Goal: Navigation & Orientation: Find specific page/section

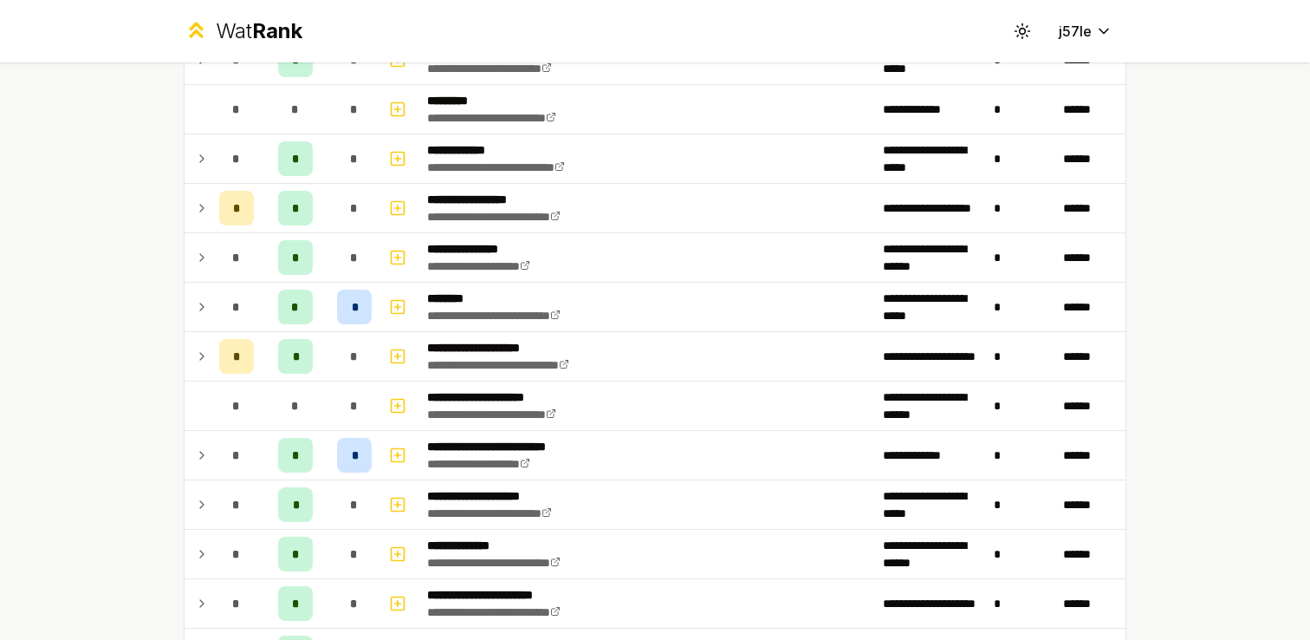
scroll to position [211, 0]
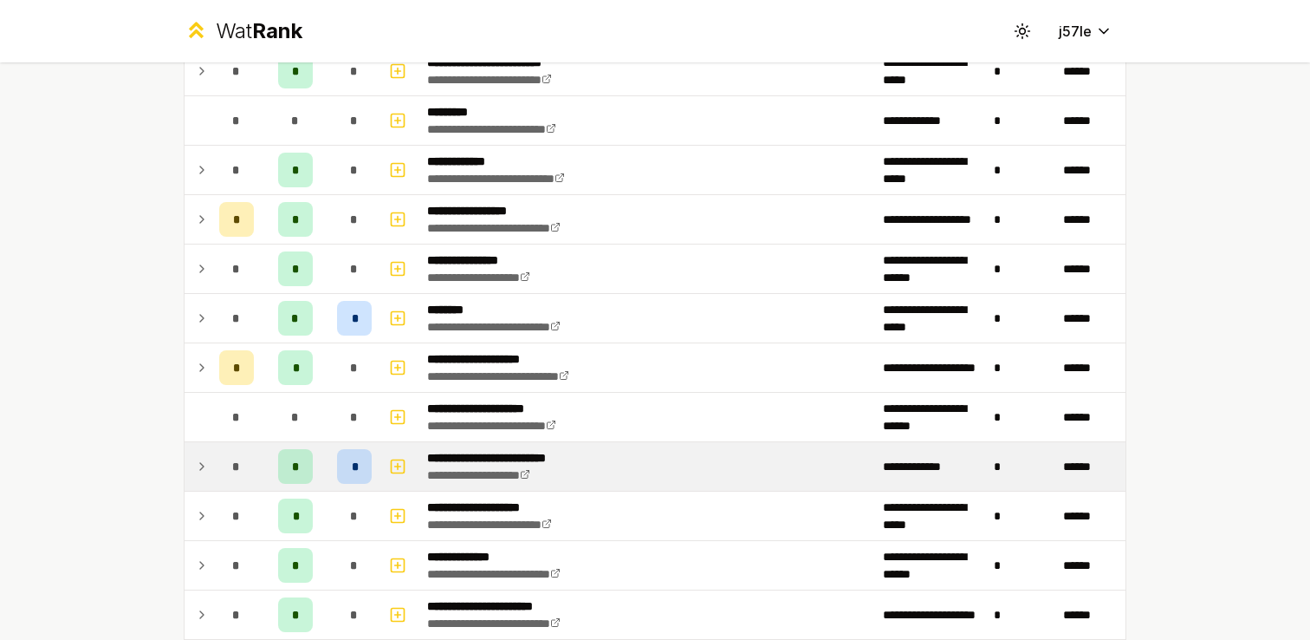
click at [212, 471] on td "*" at bounding box center [236, 466] width 49 height 49
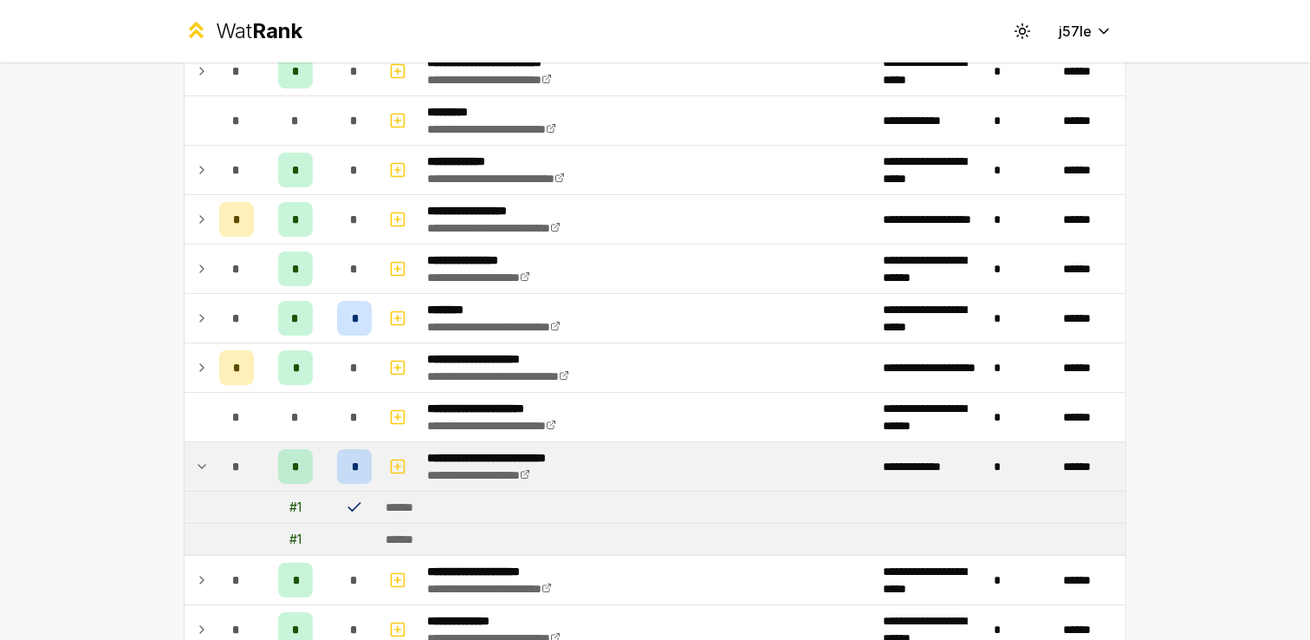
click at [212, 471] on td "*" at bounding box center [236, 466] width 49 height 49
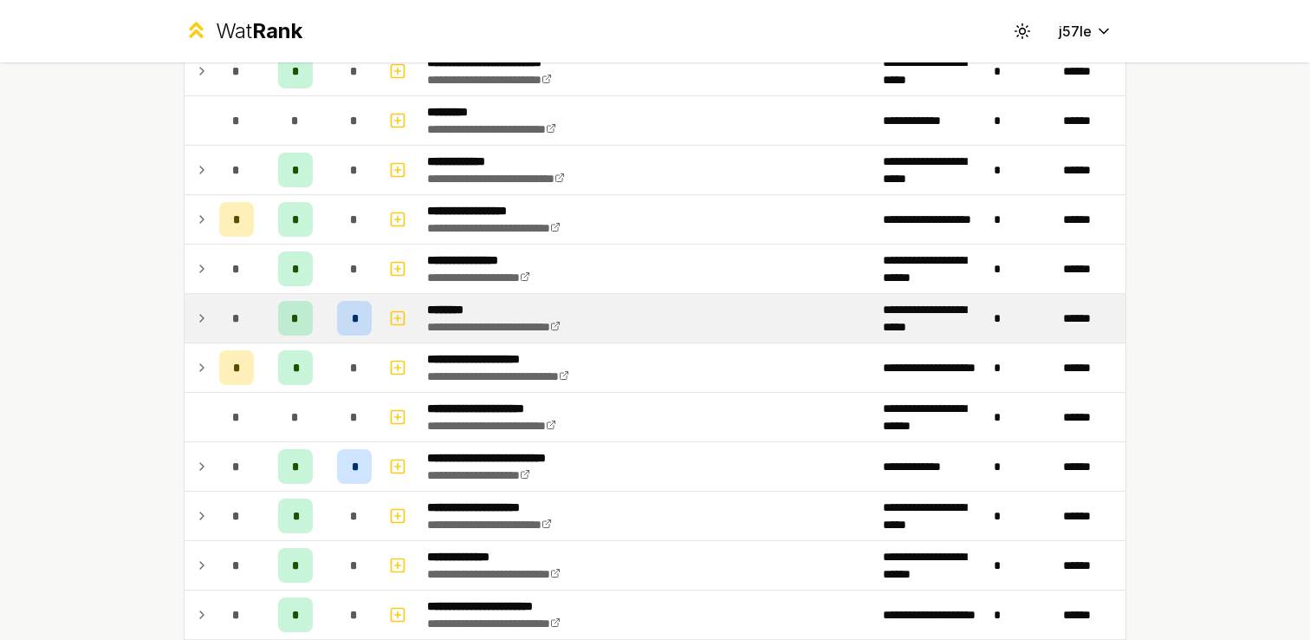
click at [192, 328] on td at bounding box center [199, 318] width 28 height 49
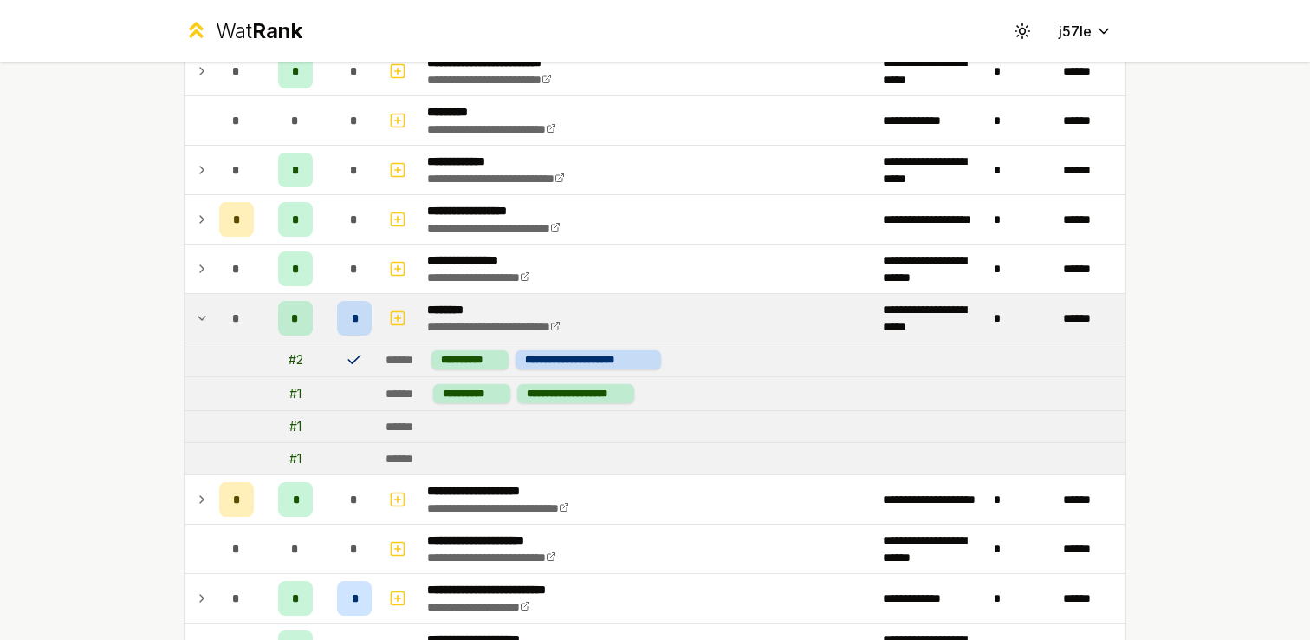
click at [192, 328] on td at bounding box center [199, 318] width 28 height 49
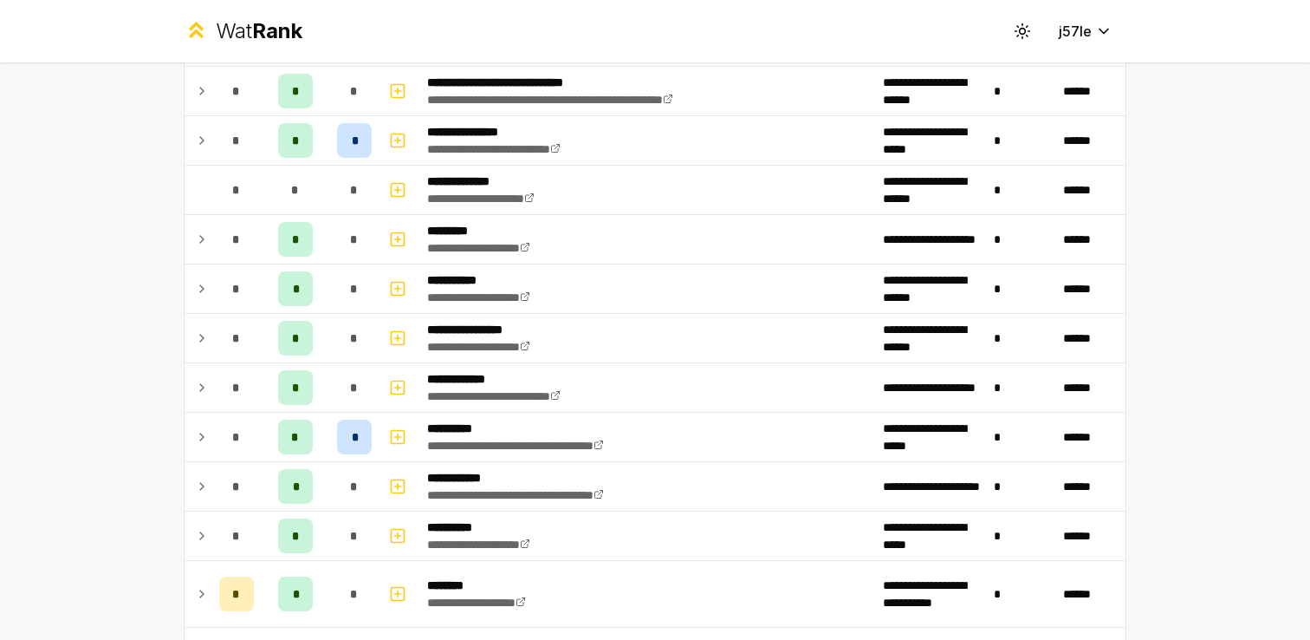
scroll to position [1267, 0]
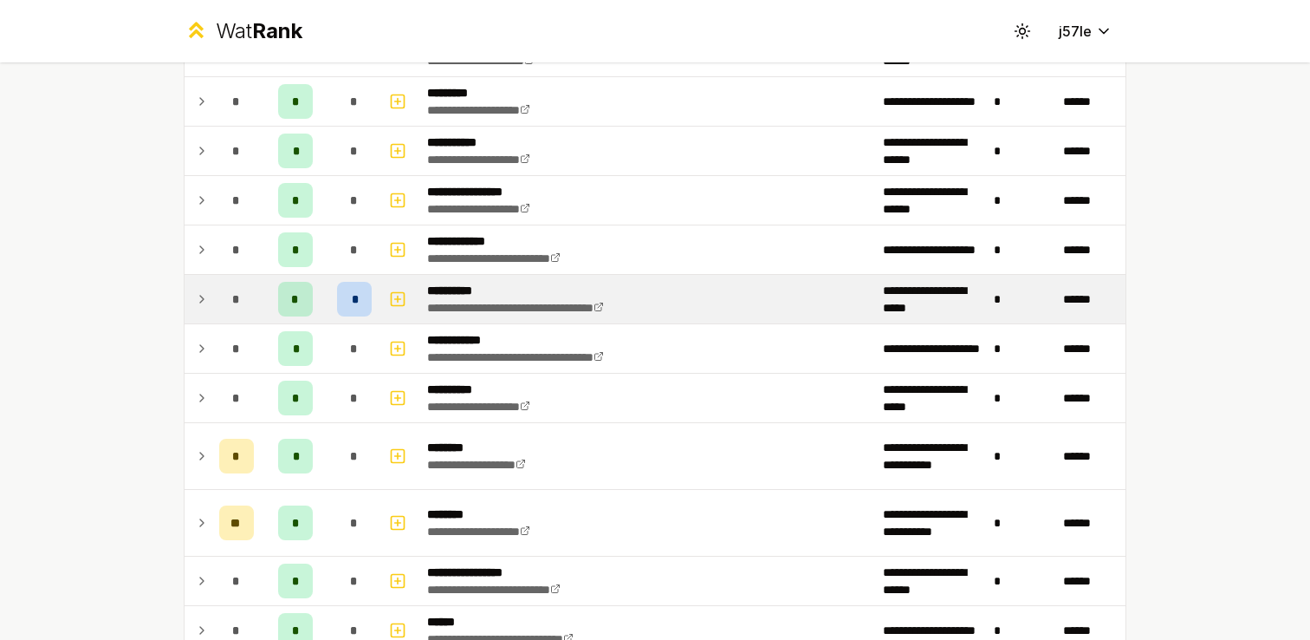
click at [195, 296] on icon at bounding box center [202, 299] width 14 height 21
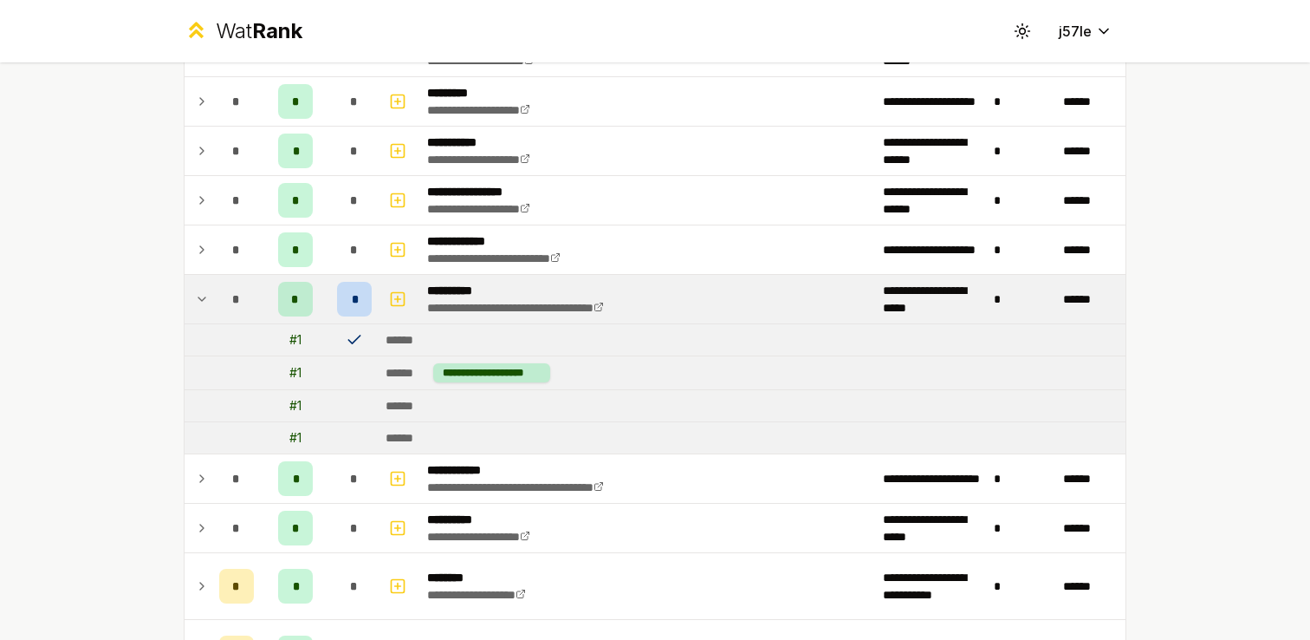
click at [195, 296] on icon at bounding box center [202, 299] width 14 height 21
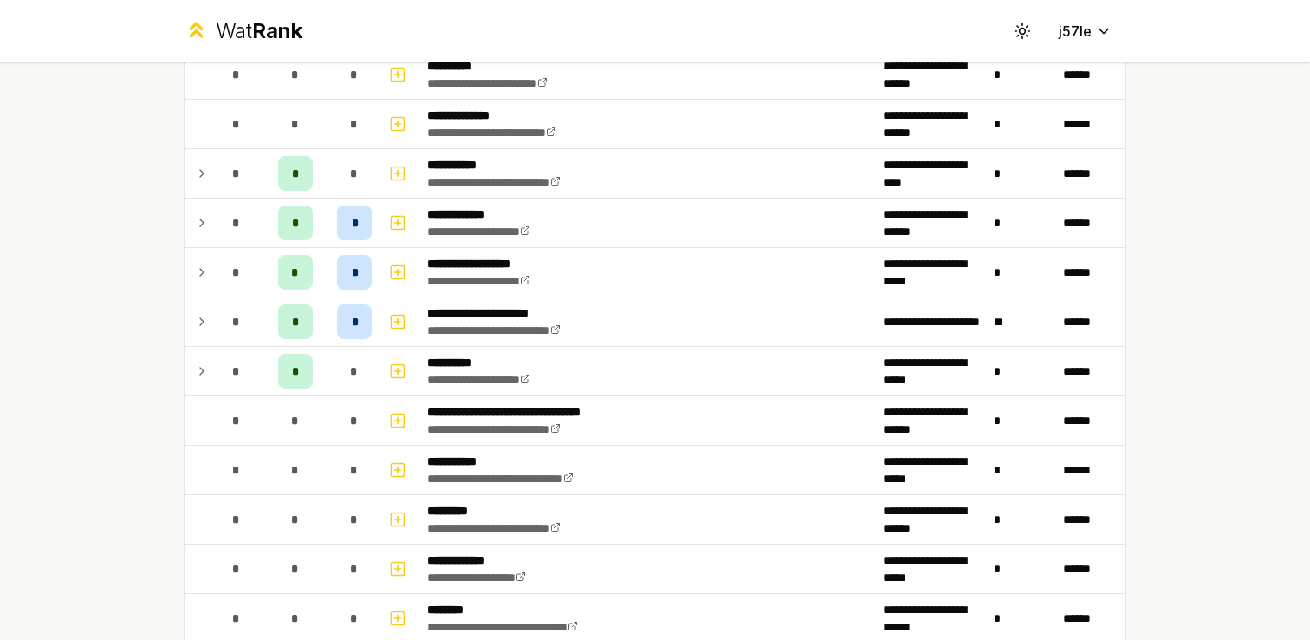
scroll to position [2393, 0]
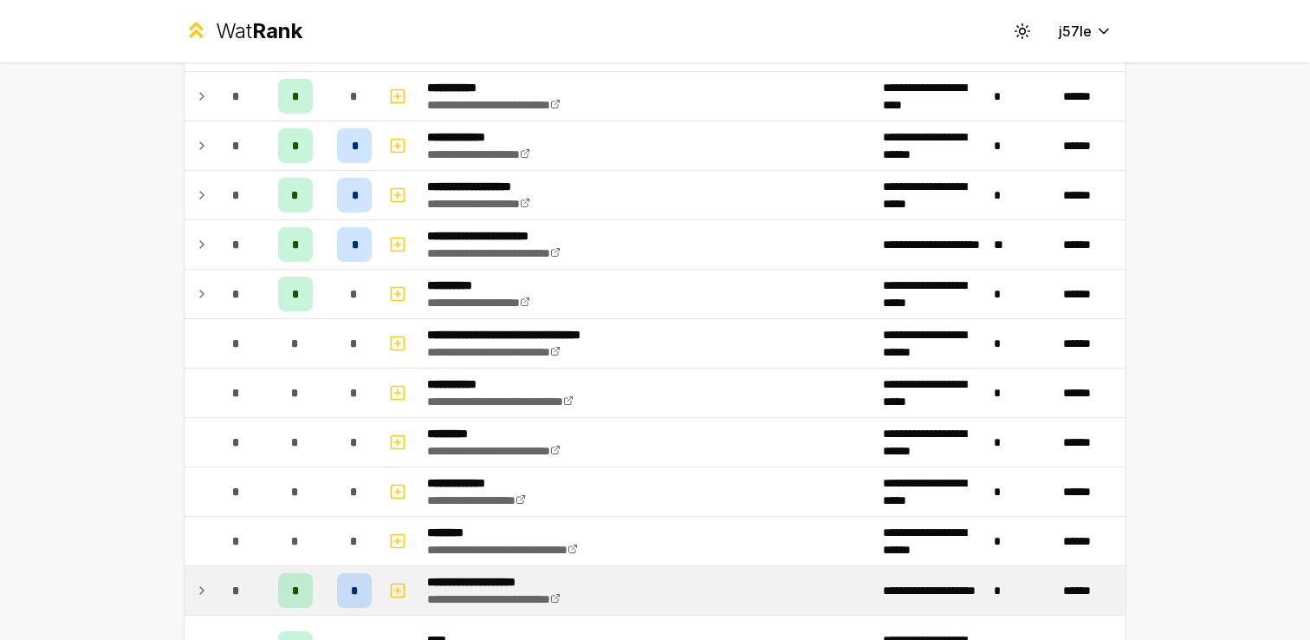
click at [195, 614] on td at bounding box center [199, 590] width 28 height 49
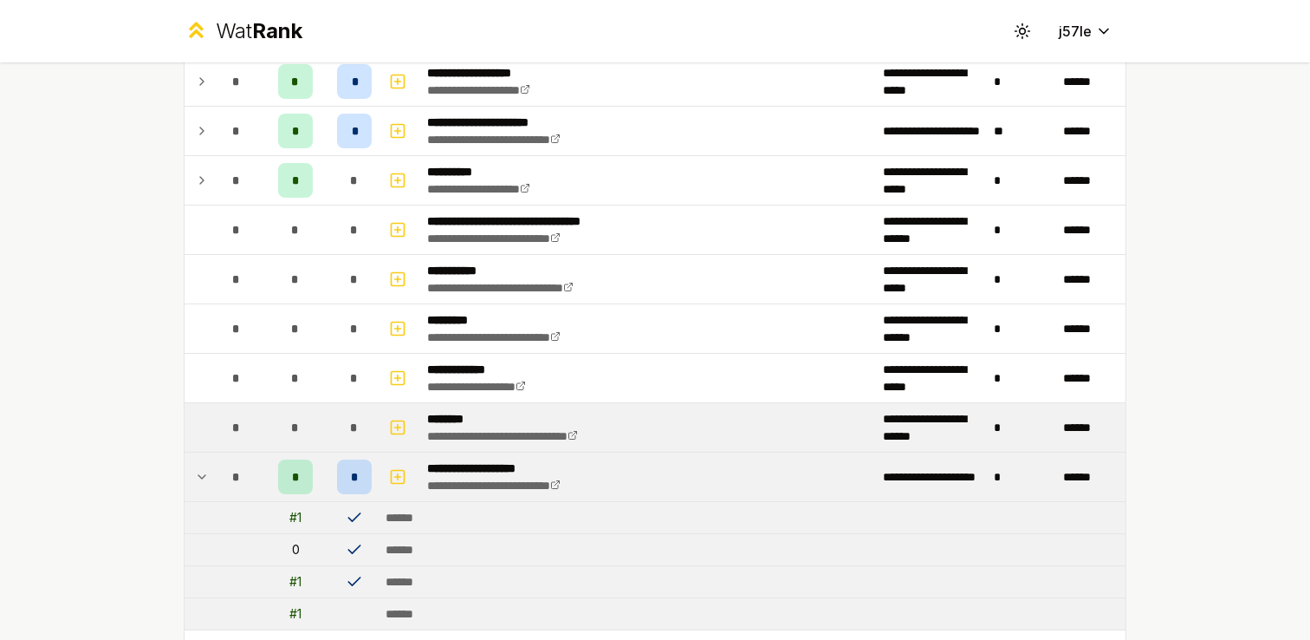
scroll to position [2636, 0]
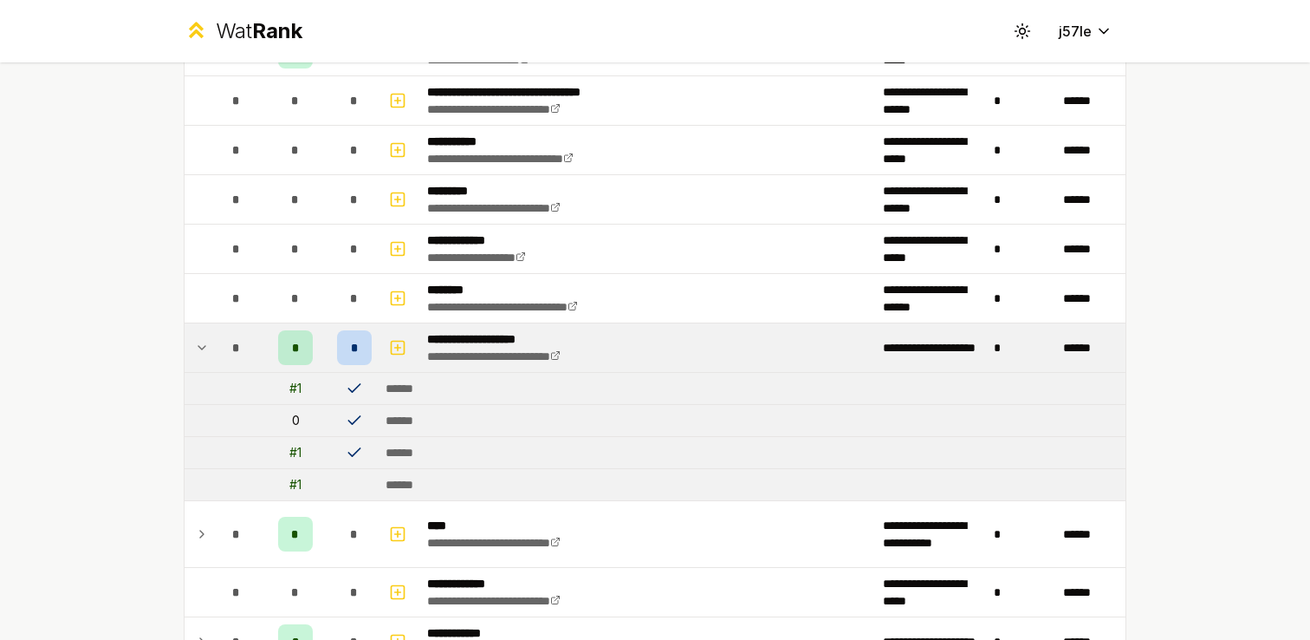
click at [201, 354] on icon at bounding box center [202, 347] width 14 height 21
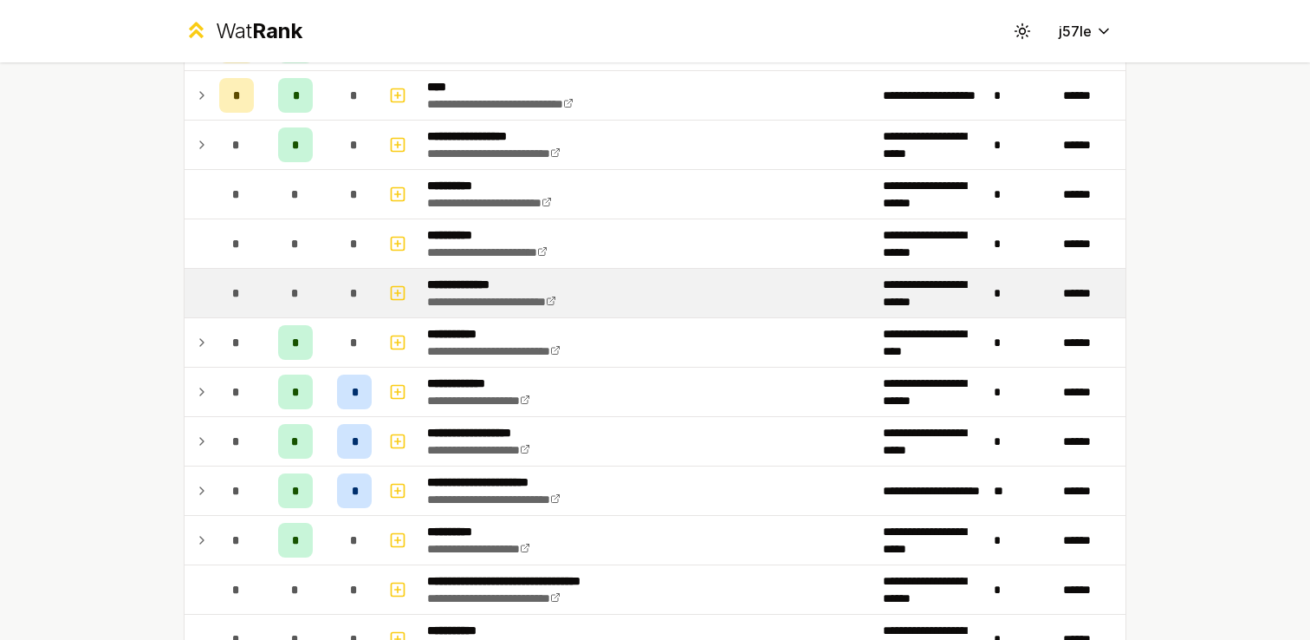
scroll to position [2192, 0]
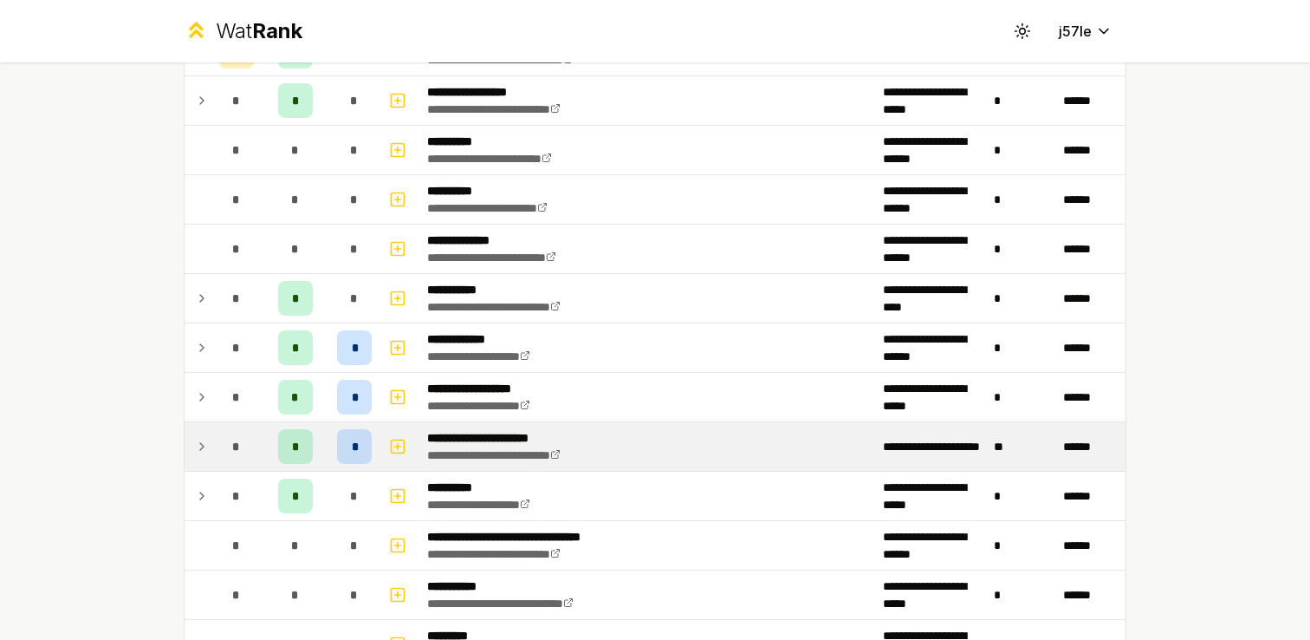
click at [195, 445] on icon at bounding box center [202, 446] width 14 height 21
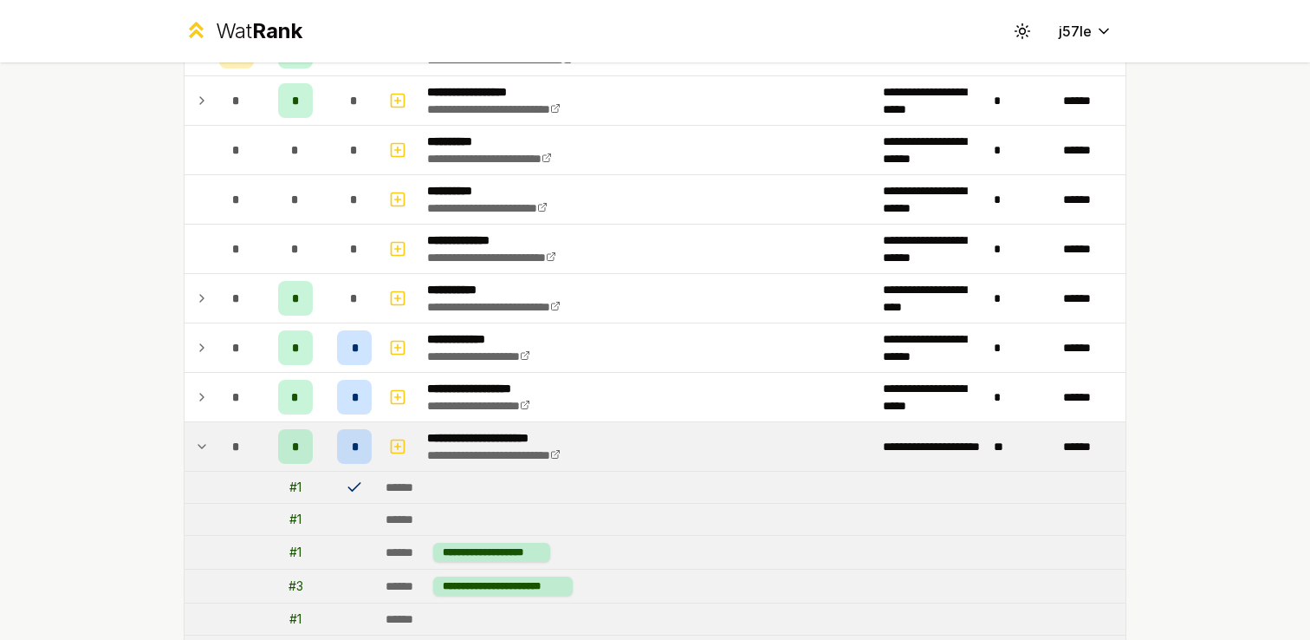
click at [195, 445] on icon at bounding box center [202, 446] width 14 height 21
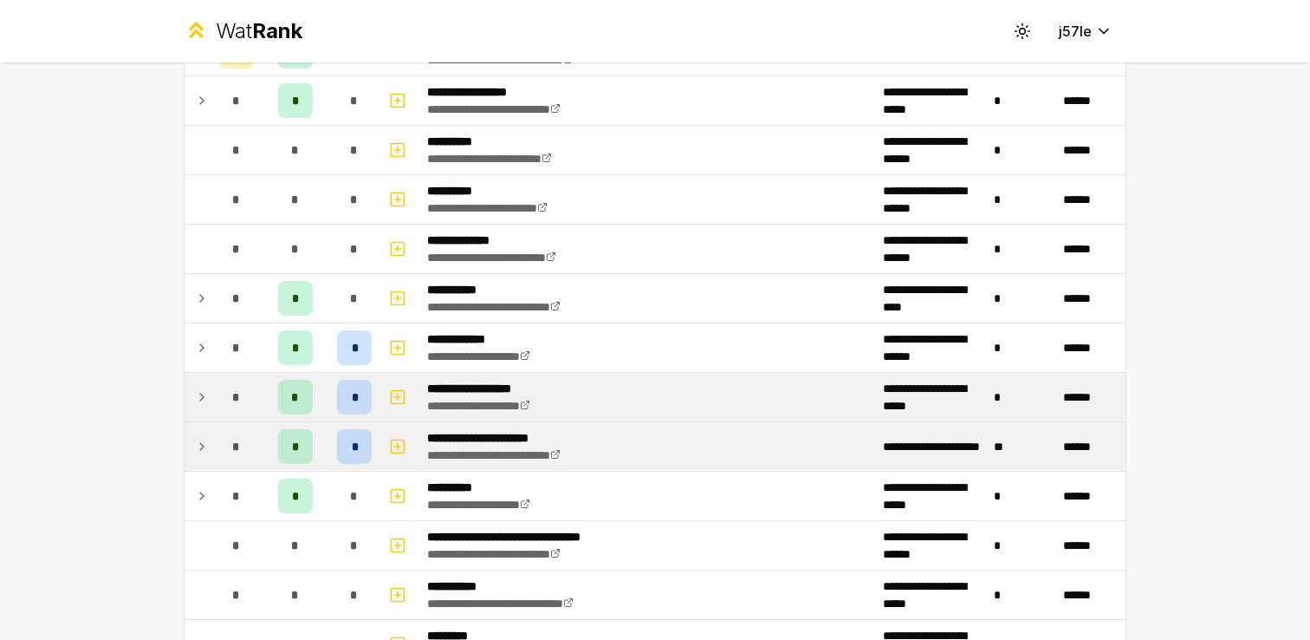
click at [200, 395] on icon at bounding box center [201, 396] width 3 height 7
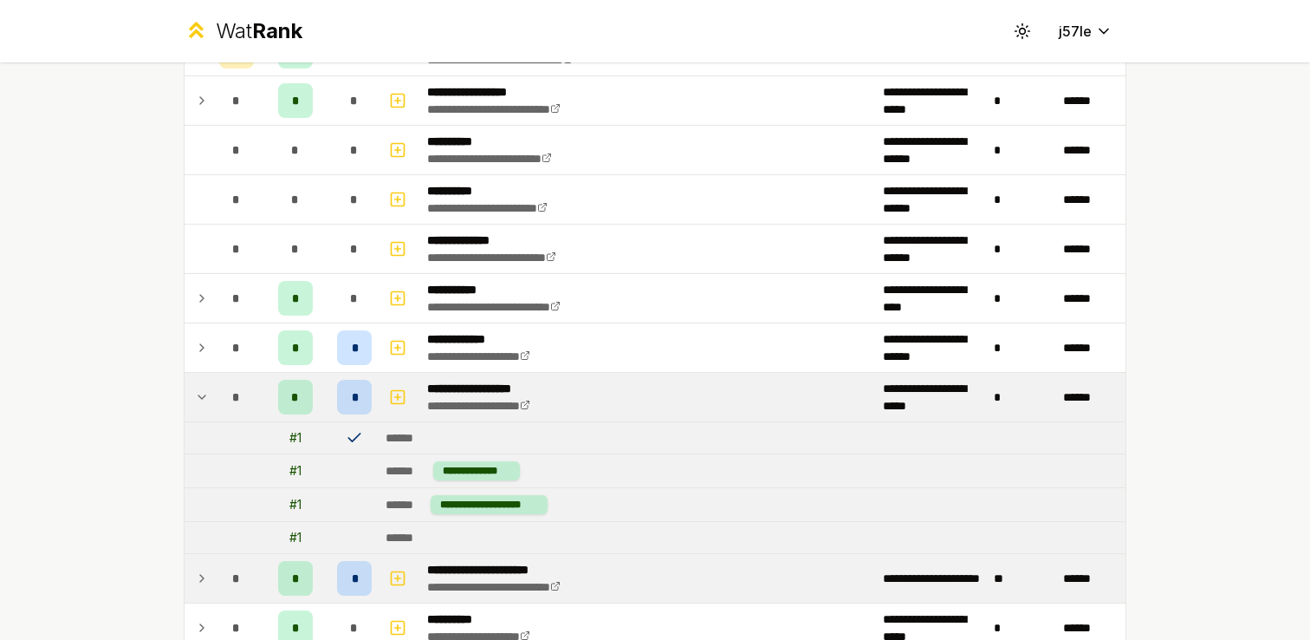
click at [196, 395] on icon at bounding box center [202, 396] width 14 height 21
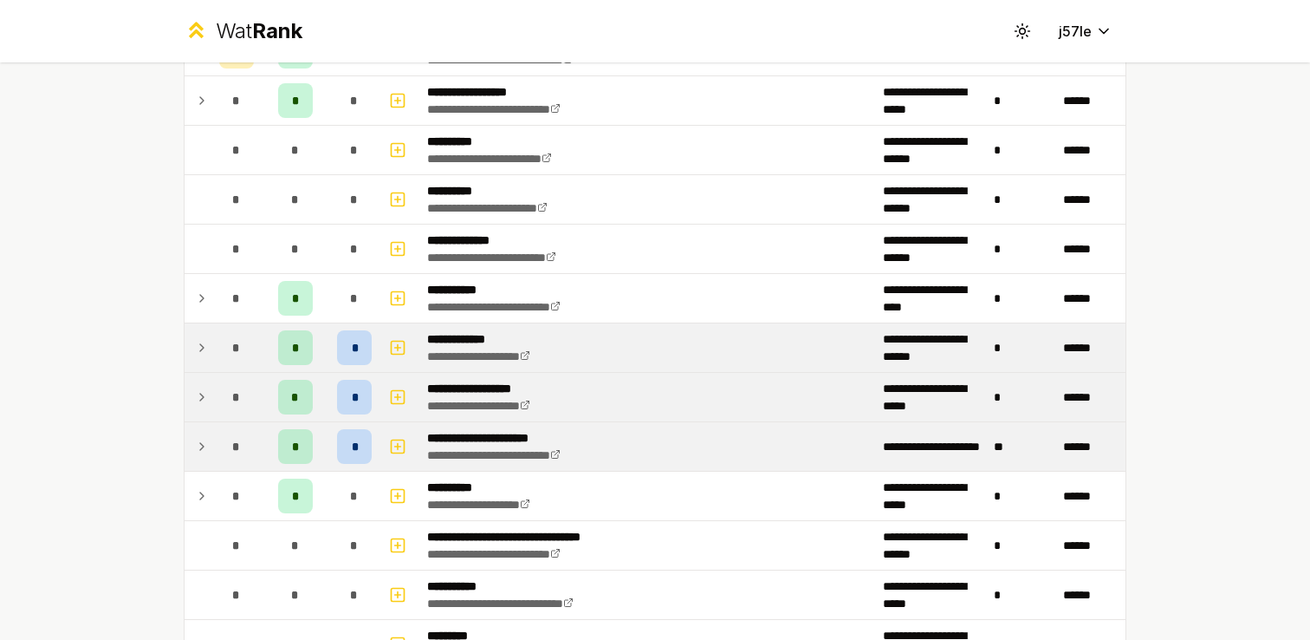
click at [204, 357] on td at bounding box center [199, 347] width 28 height 49
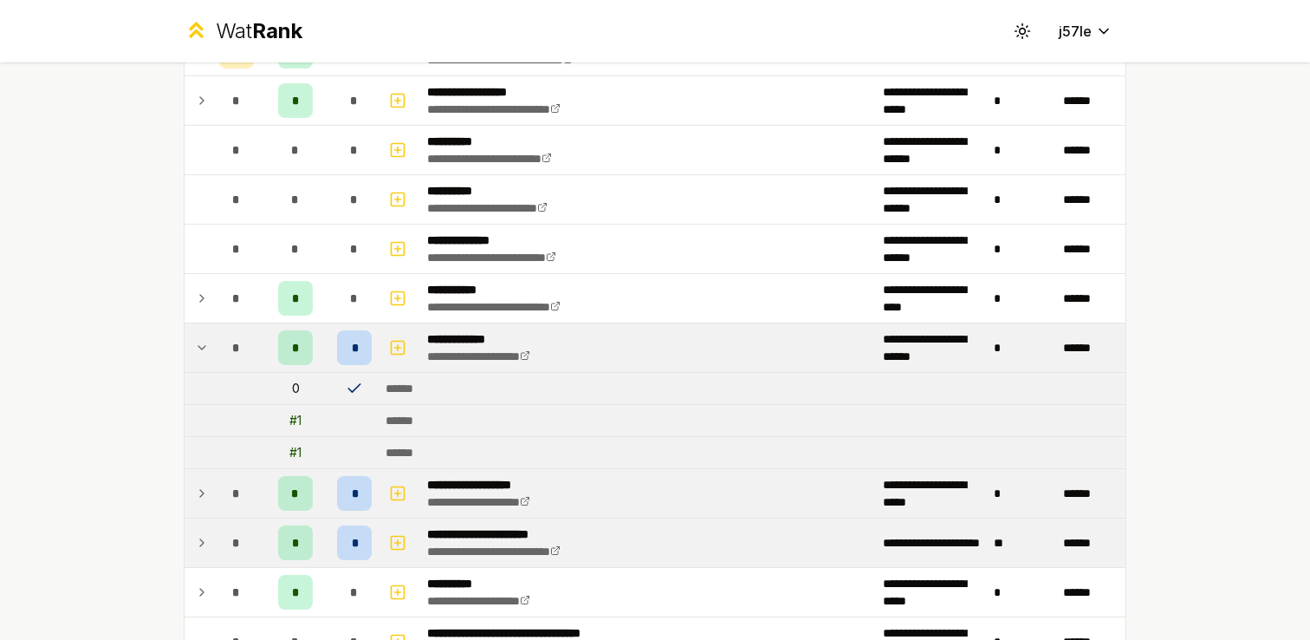
click at [204, 357] on td at bounding box center [199, 347] width 28 height 49
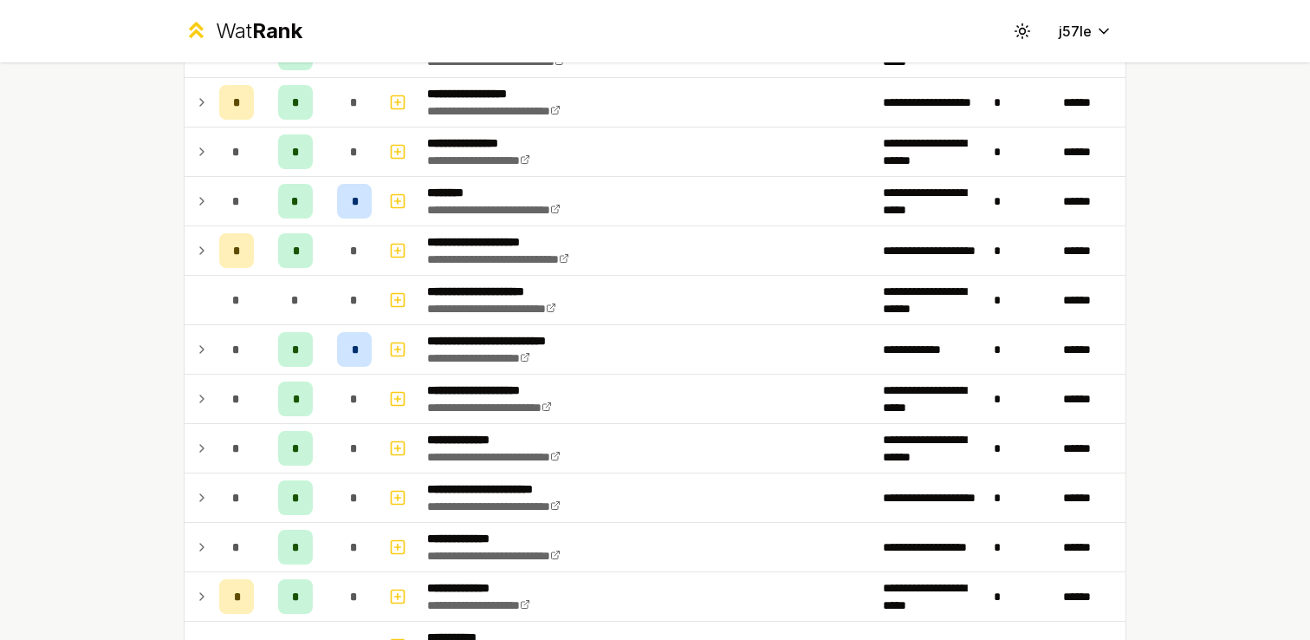
scroll to position [328, 0]
